Goal: Task Accomplishment & Management: Manage account settings

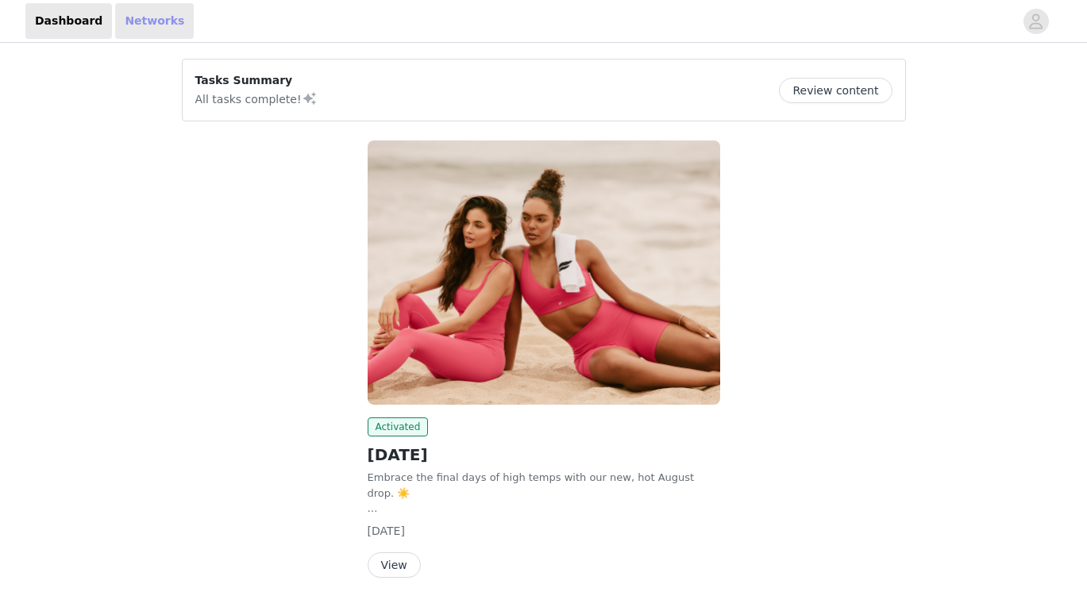
click at [160, 24] on link "Networks" at bounding box center [154, 21] width 79 height 36
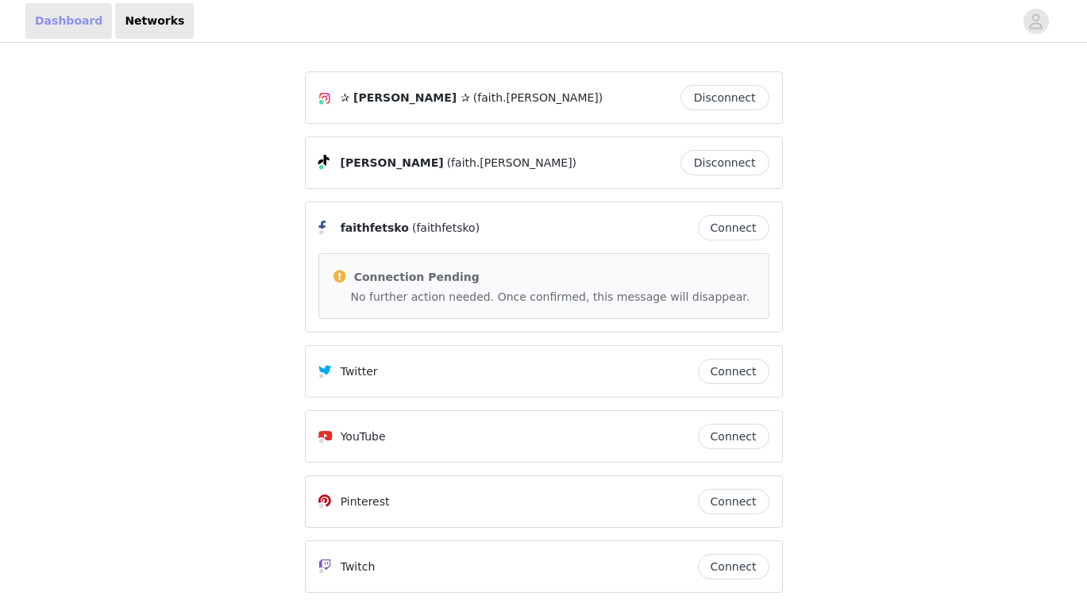
click at [75, 15] on link "Dashboard" at bounding box center [68, 21] width 87 height 36
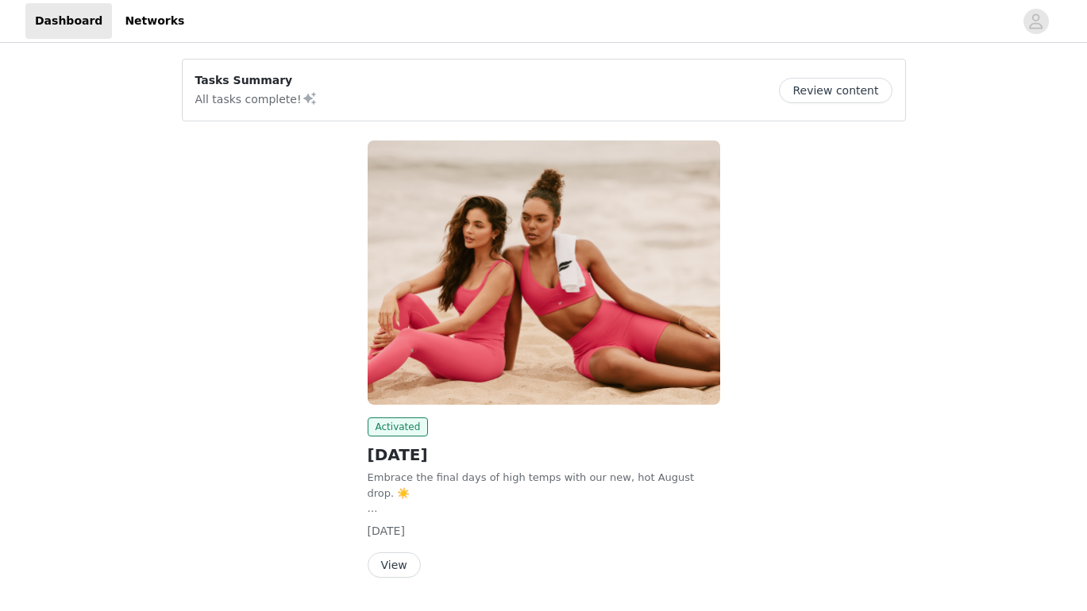
click at [865, 87] on button "Review content" at bounding box center [835, 90] width 113 height 25
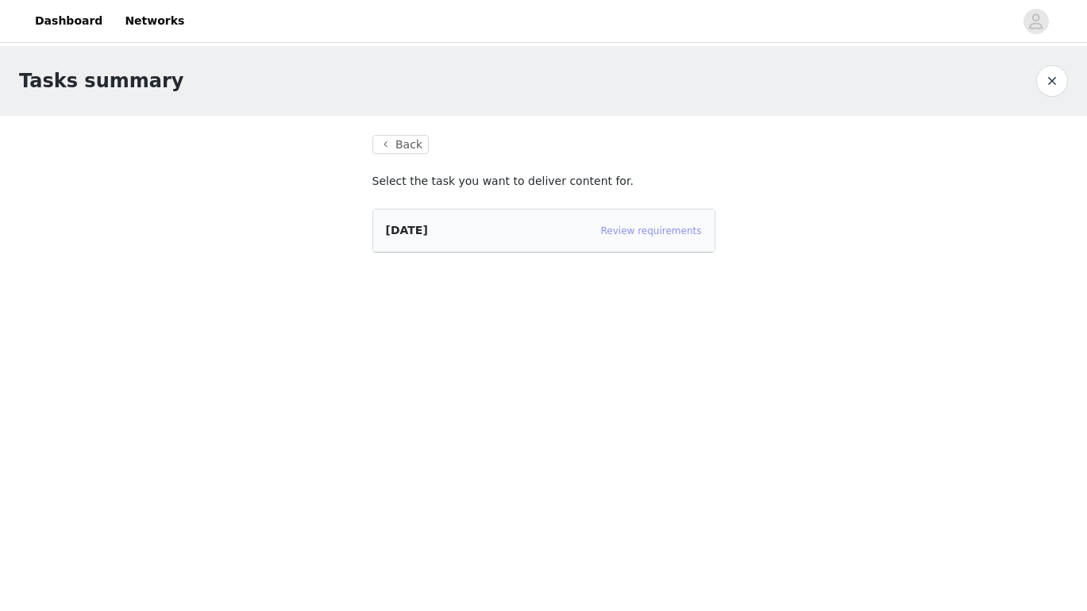
click at [663, 231] on link "Review requirements" at bounding box center [651, 230] width 101 height 11
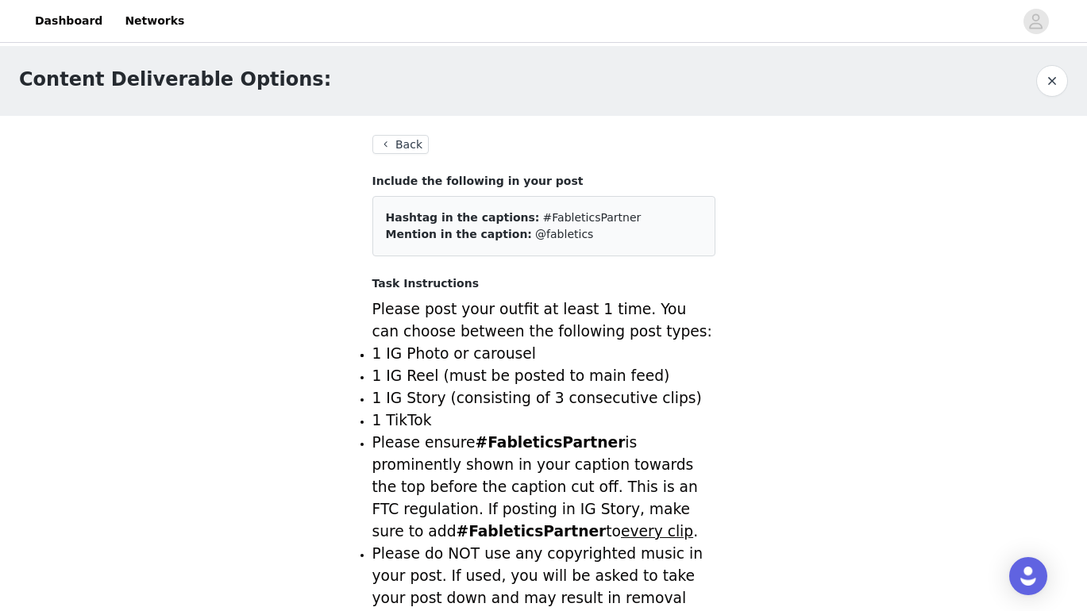
click at [396, 142] on button "Back" at bounding box center [400, 144] width 57 height 19
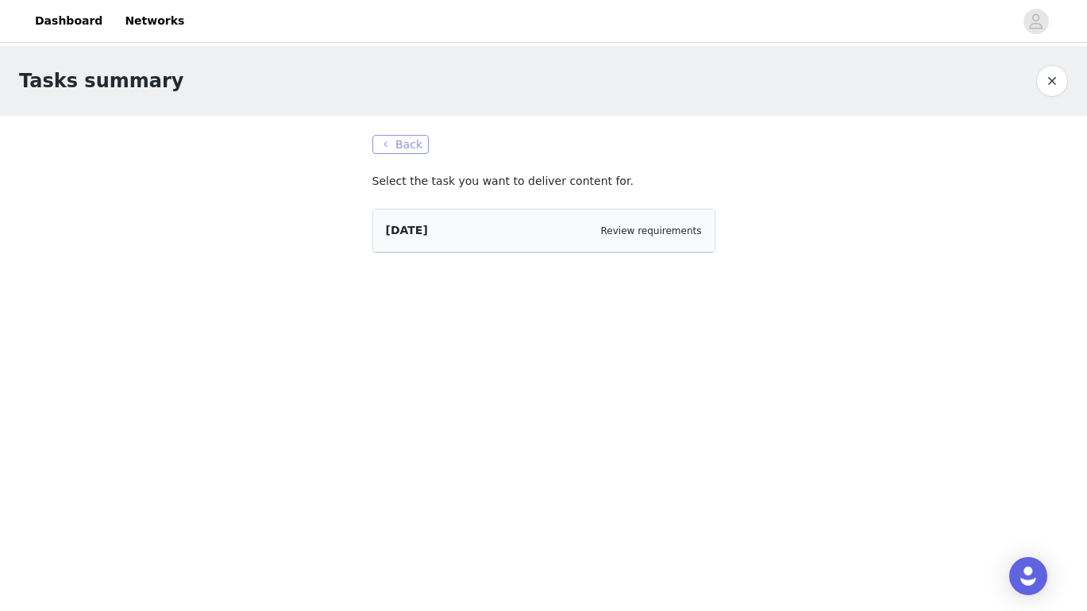
click at [394, 135] on button "Back" at bounding box center [400, 144] width 57 height 19
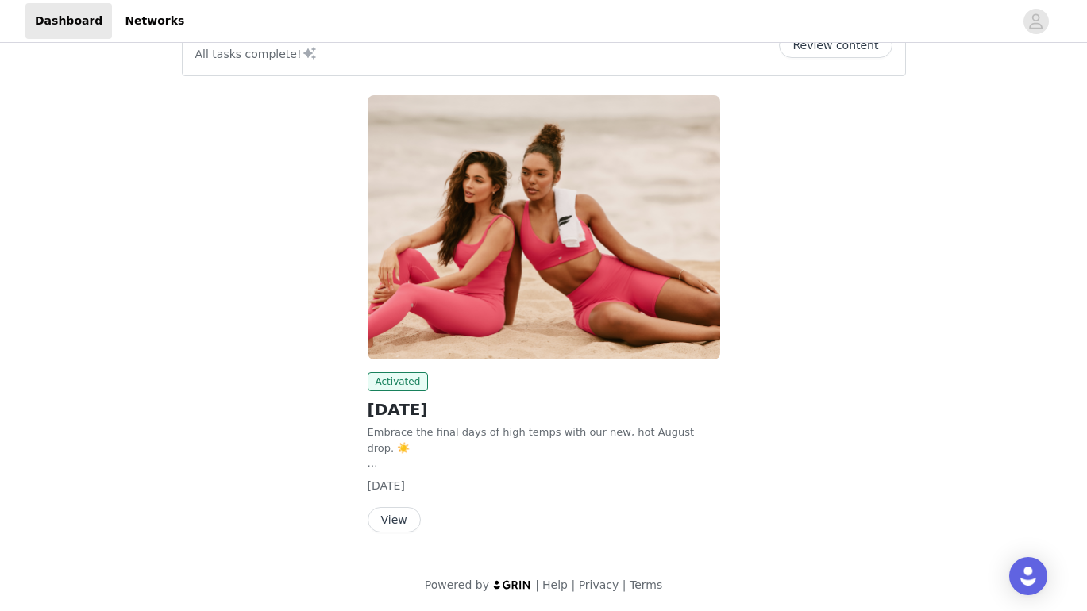
scroll to position [44, 0]
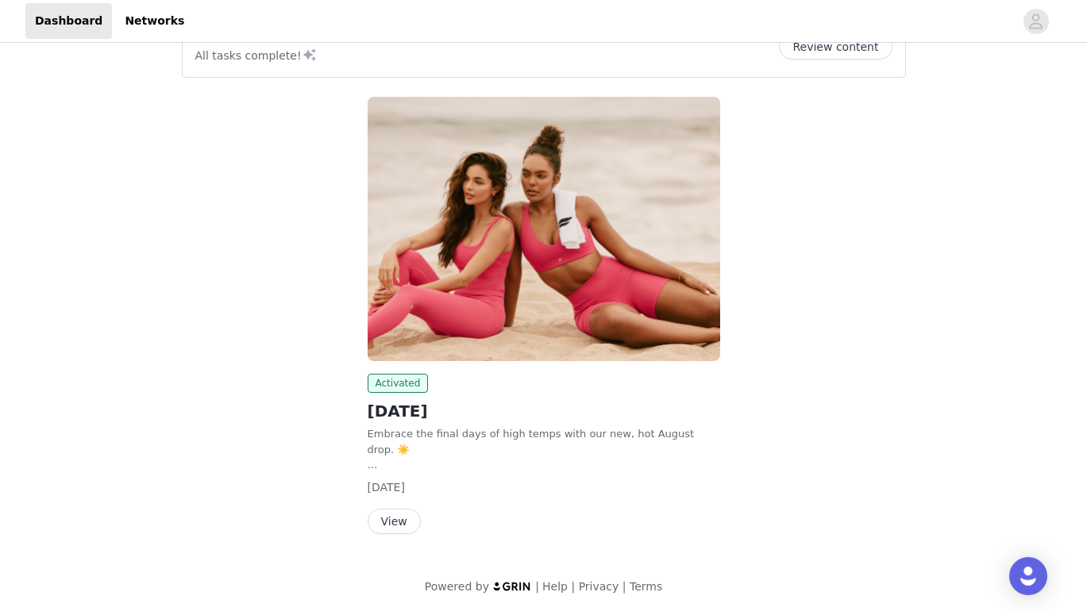
click at [395, 518] on button "View" at bounding box center [394, 521] width 53 height 25
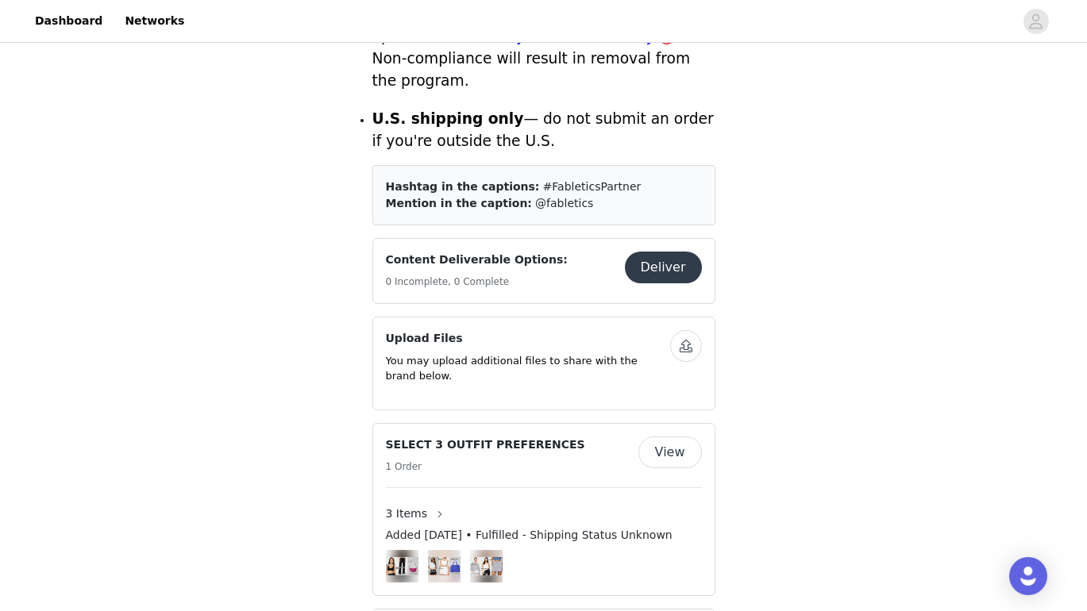
scroll to position [761, 0]
click at [674, 252] on button "Deliver" at bounding box center [663, 268] width 77 height 32
